Goal: Task Accomplishment & Management: Manage account settings

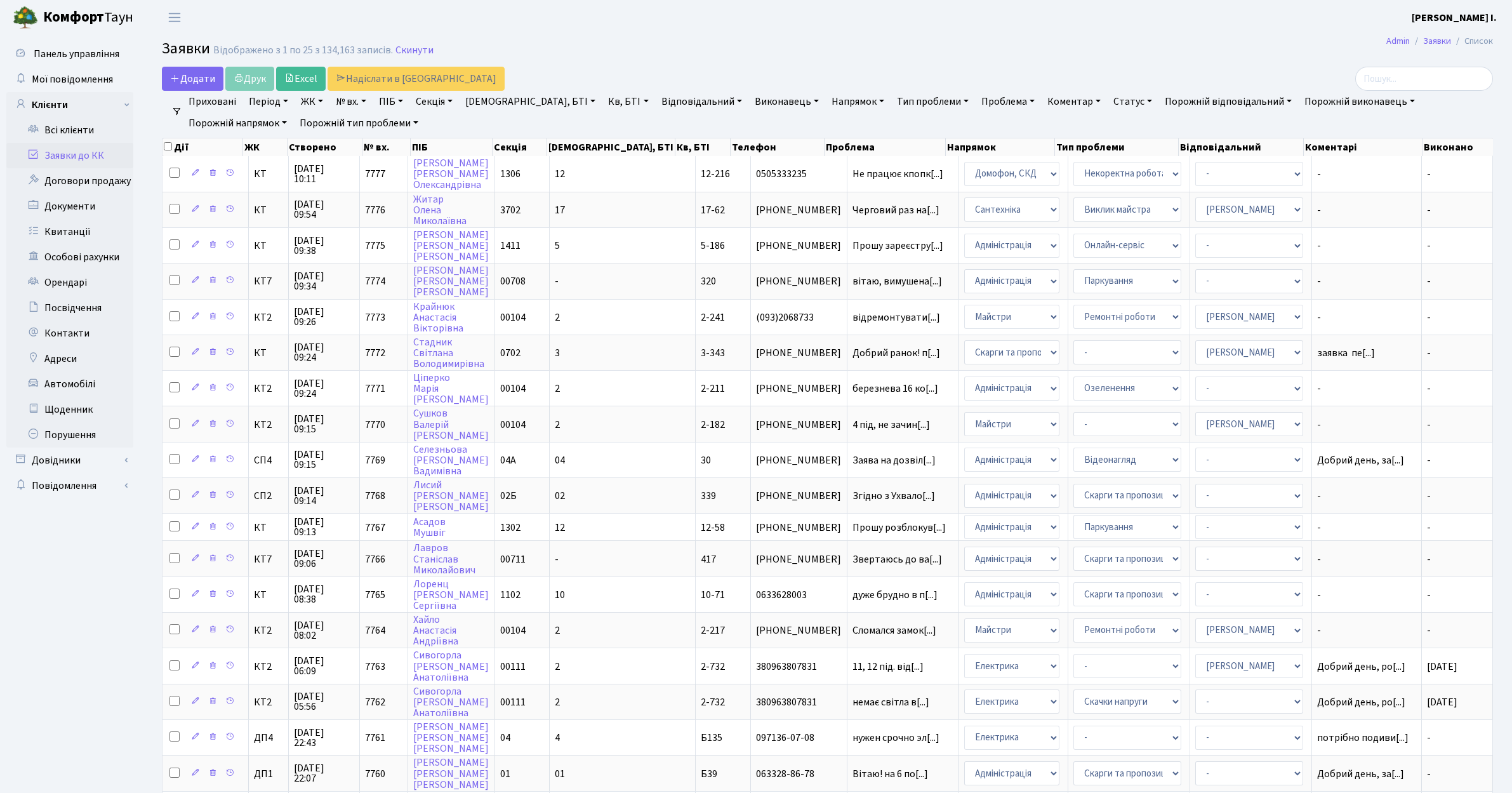
select select "25"
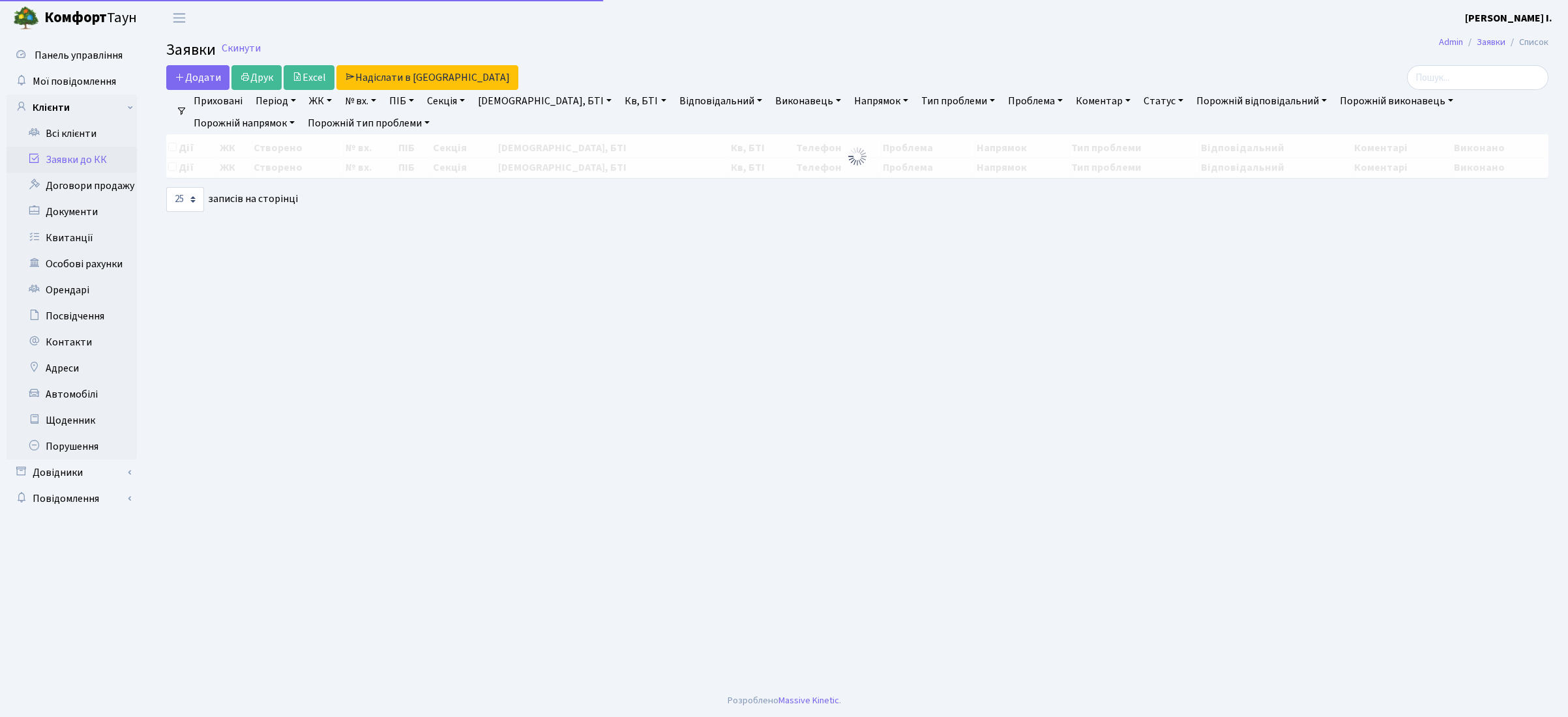
select select "25"
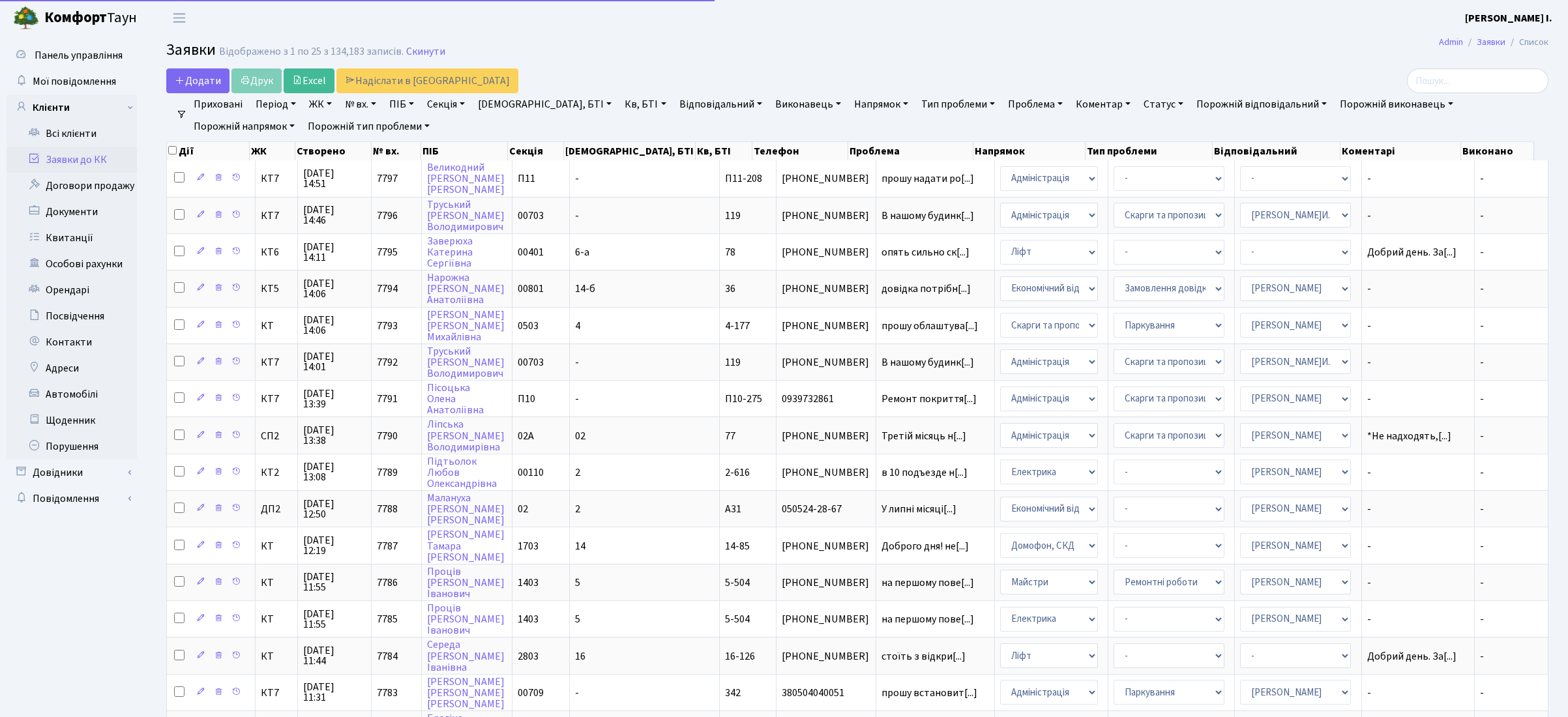
select select "25"
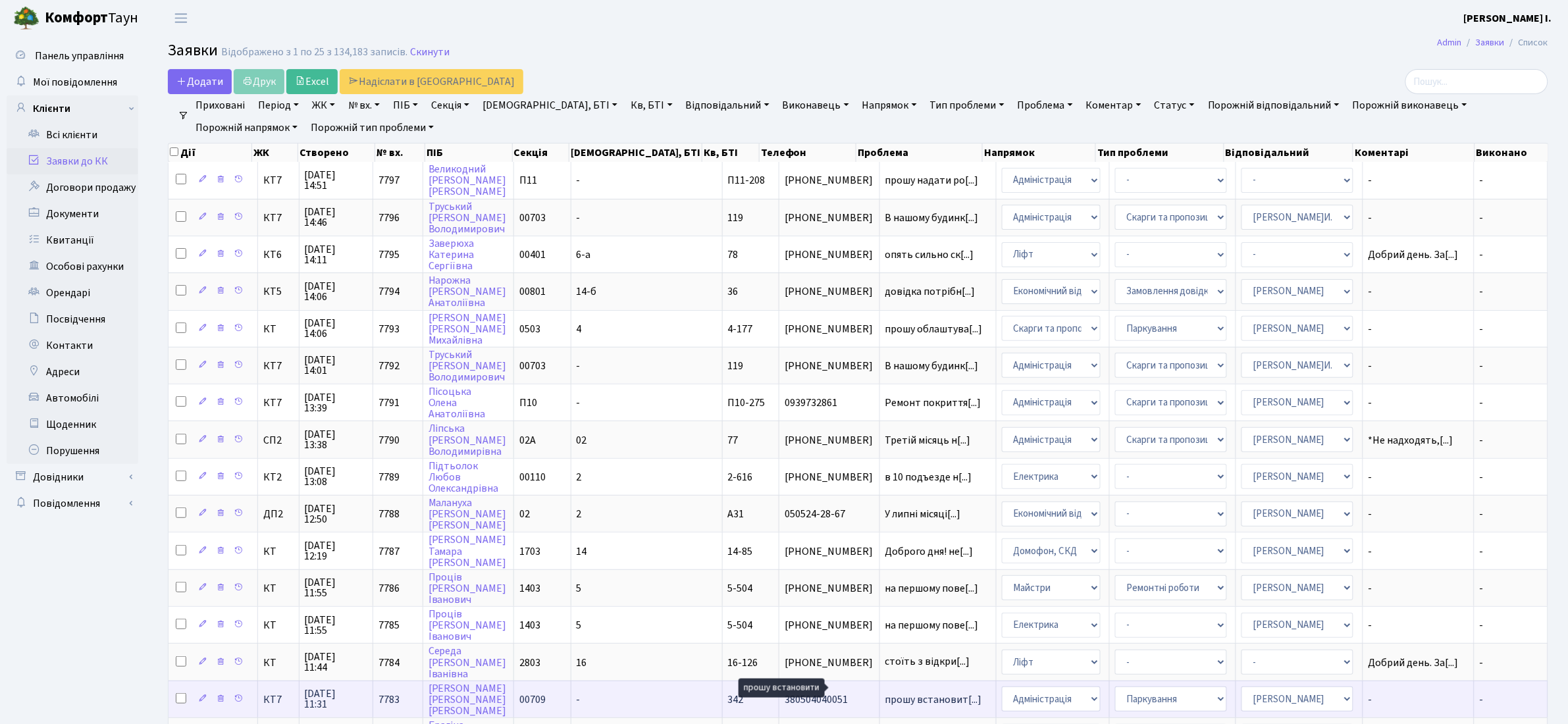
scroll to position [1, 0]
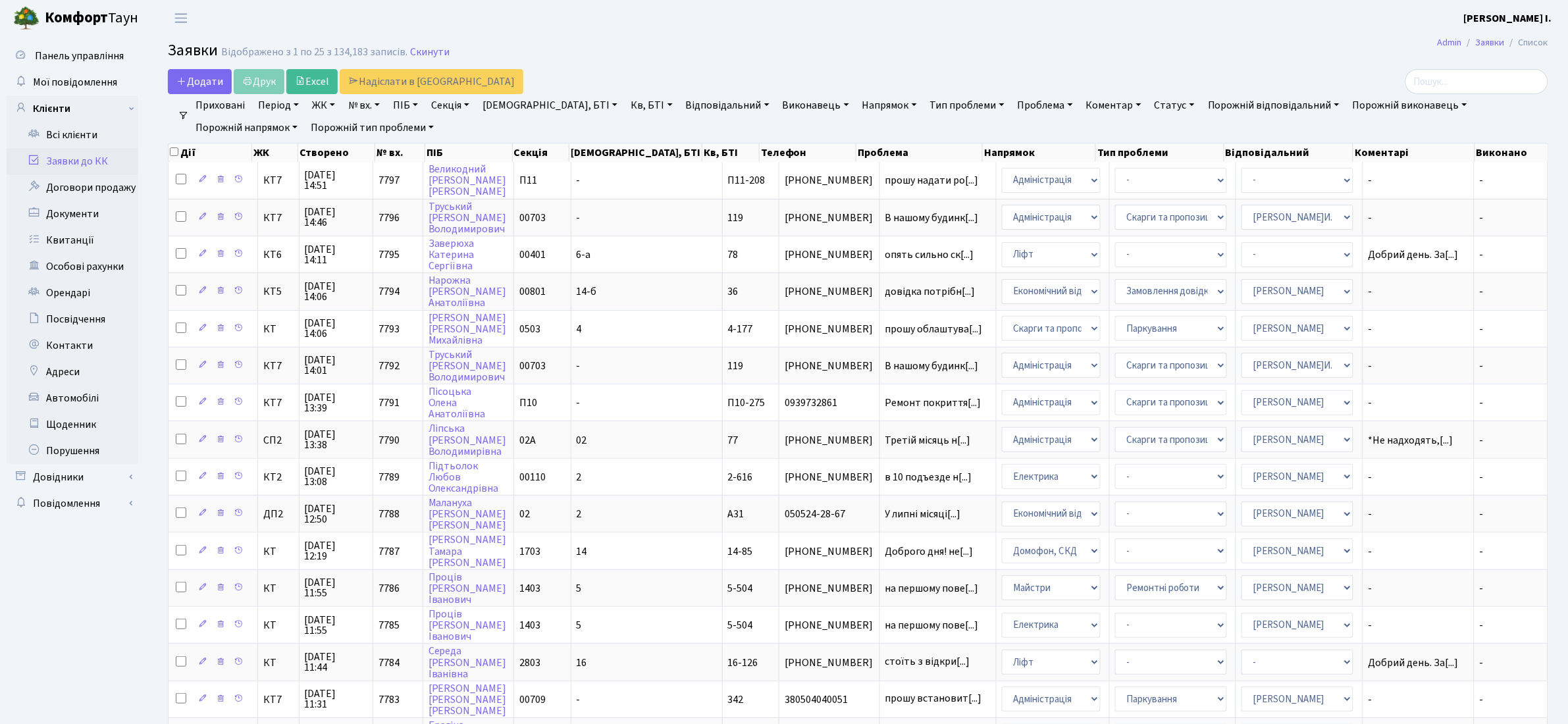
click at [1558, 664] on div "Дії ЖК Створено № вх. ПІБ Секція Буд., БТІ [PERSON_NAME] Телефон Проблема Напря…" at bounding box center [858, 626] width 1400 height 974
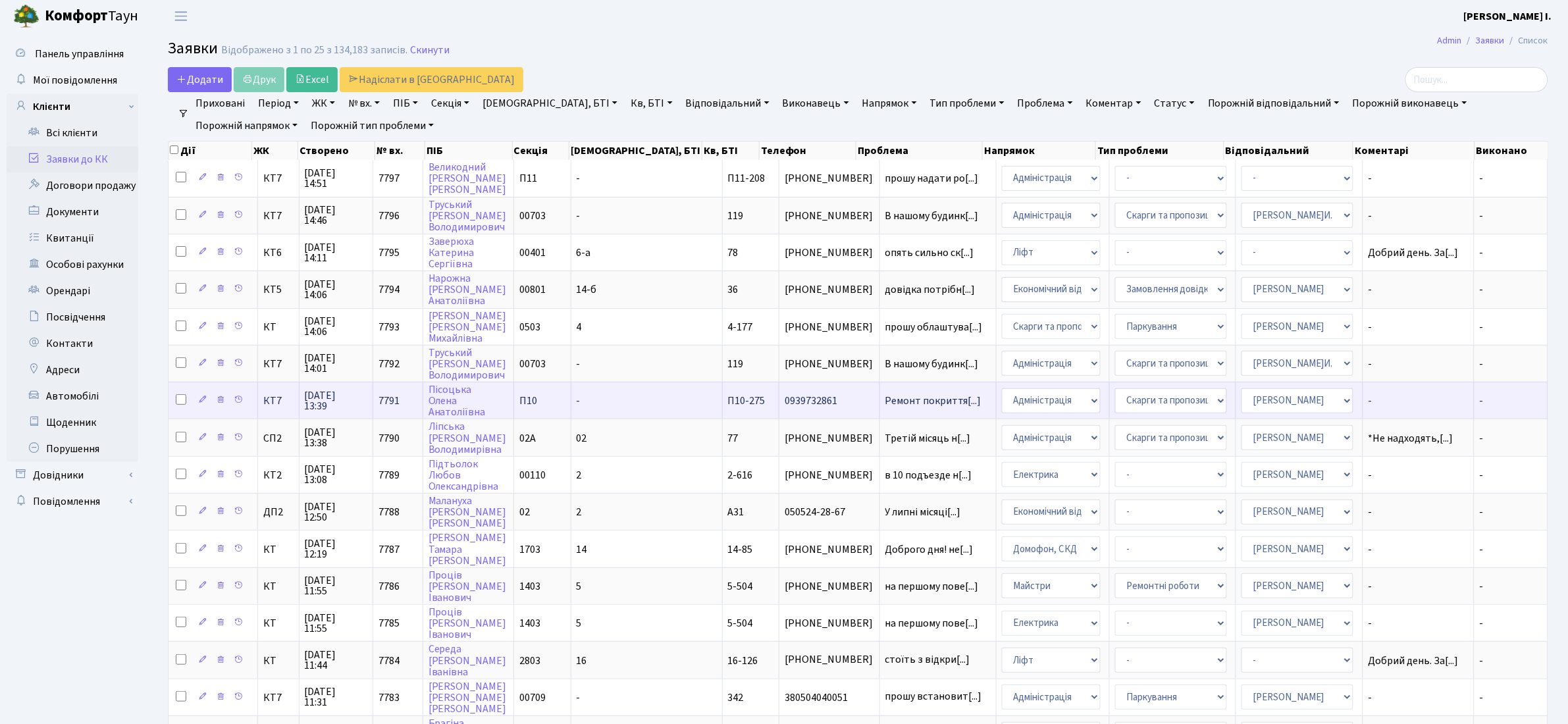
scroll to position [0, 0]
